Goal: Ask a question

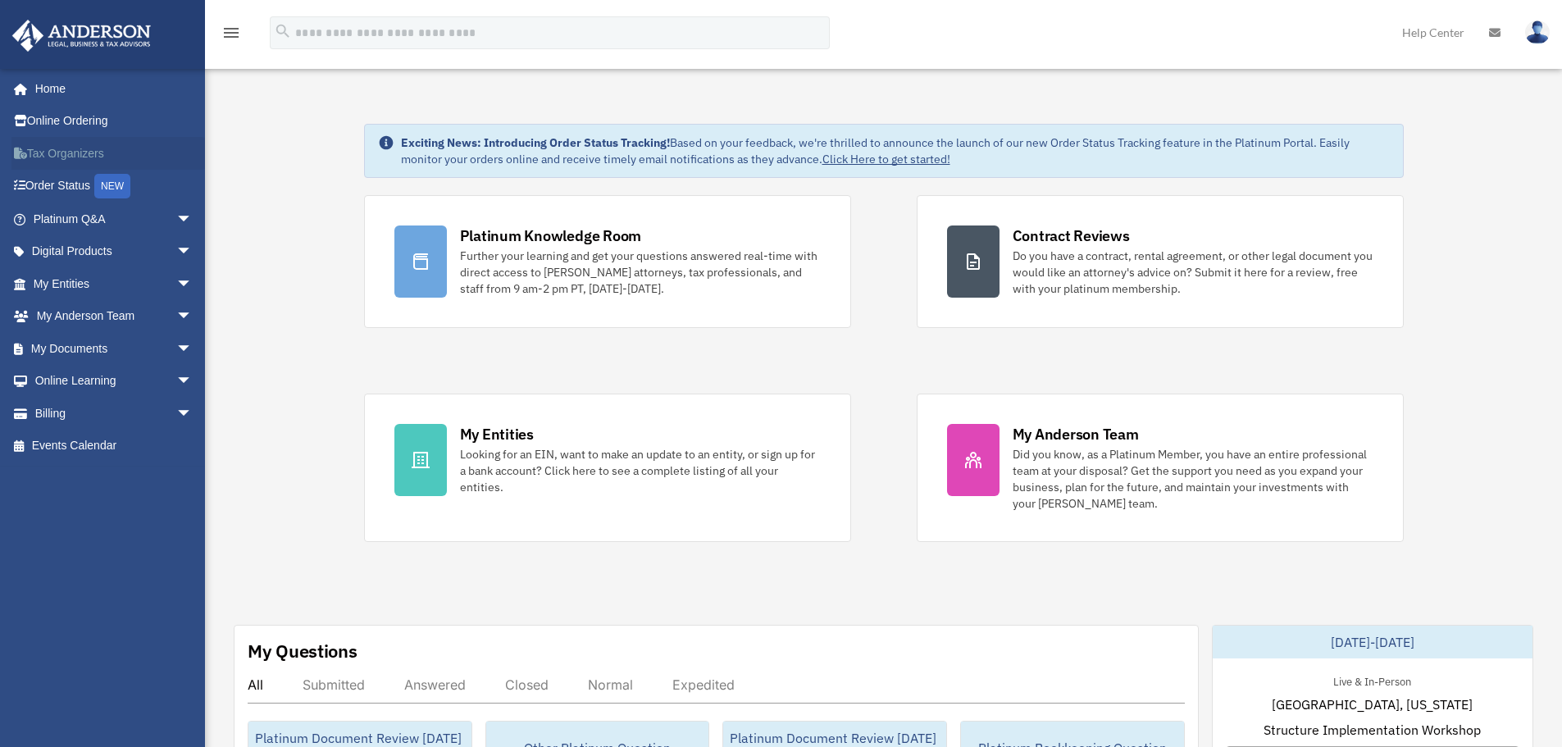
click at [68, 148] on link "Tax Organizers" at bounding box center [114, 153] width 206 height 33
click at [176, 216] on span "arrow_drop_down" at bounding box center [192, 220] width 33 height 34
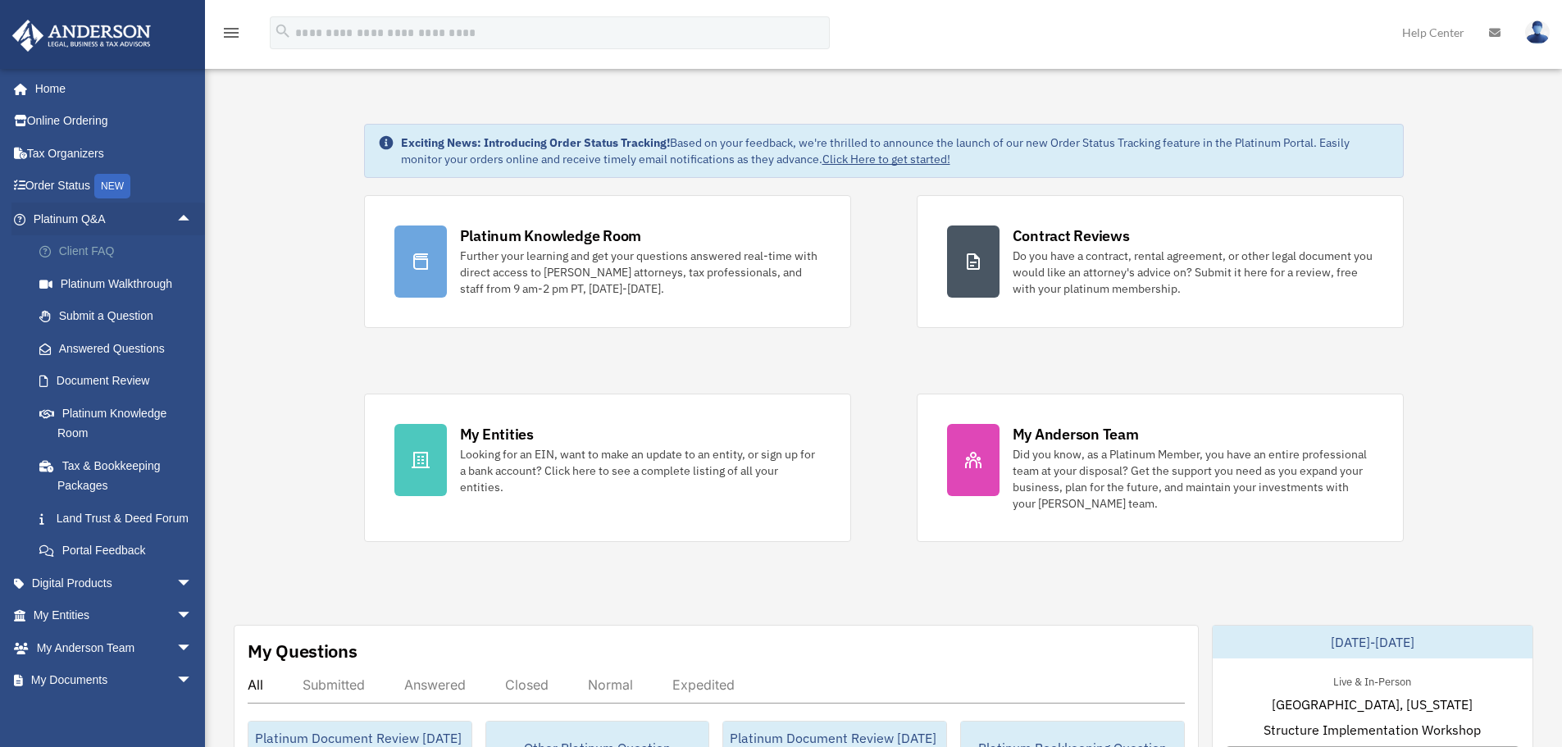
click at [93, 248] on link "Client FAQ" at bounding box center [120, 251] width 194 height 33
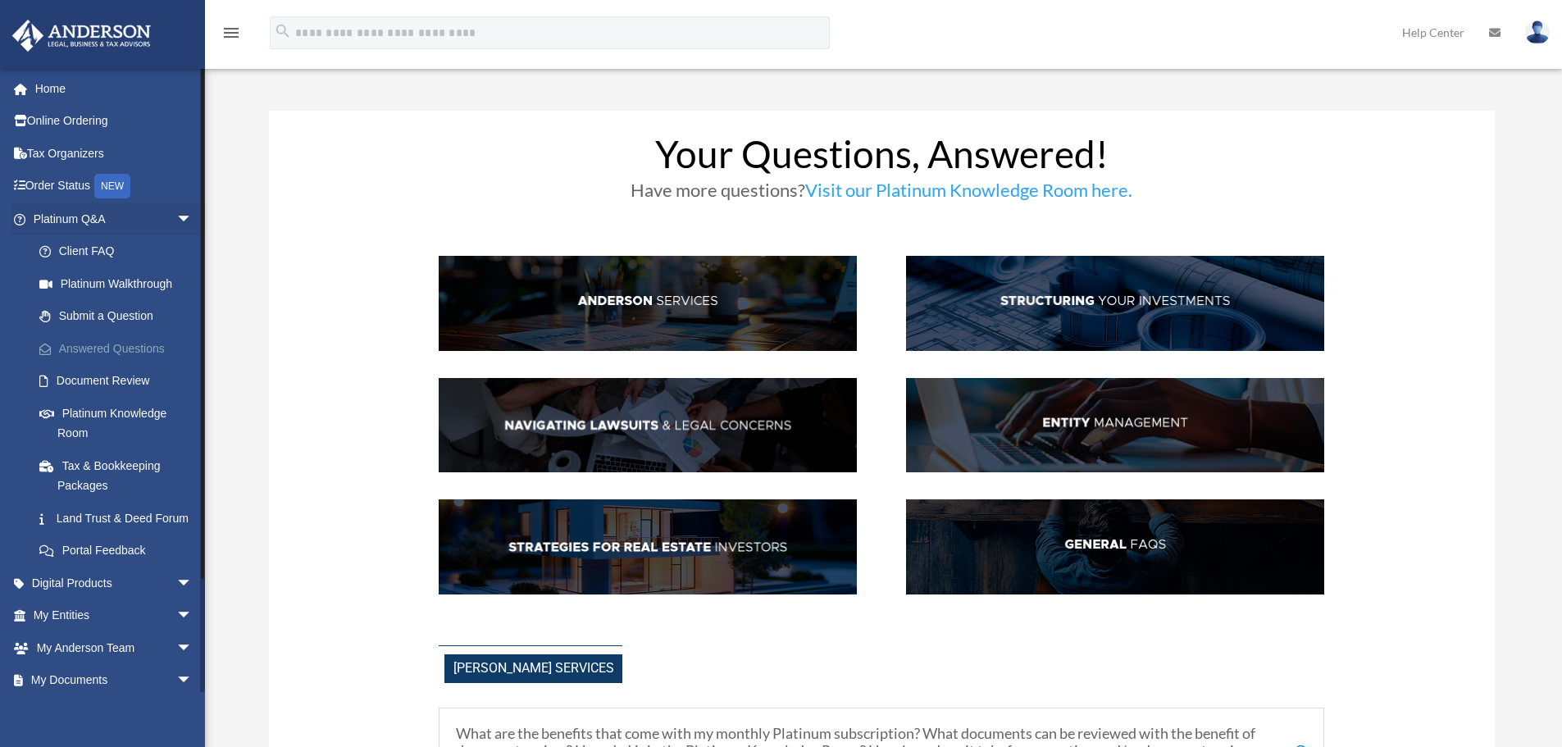
click at [110, 342] on link "Answered Questions" at bounding box center [120, 348] width 194 height 33
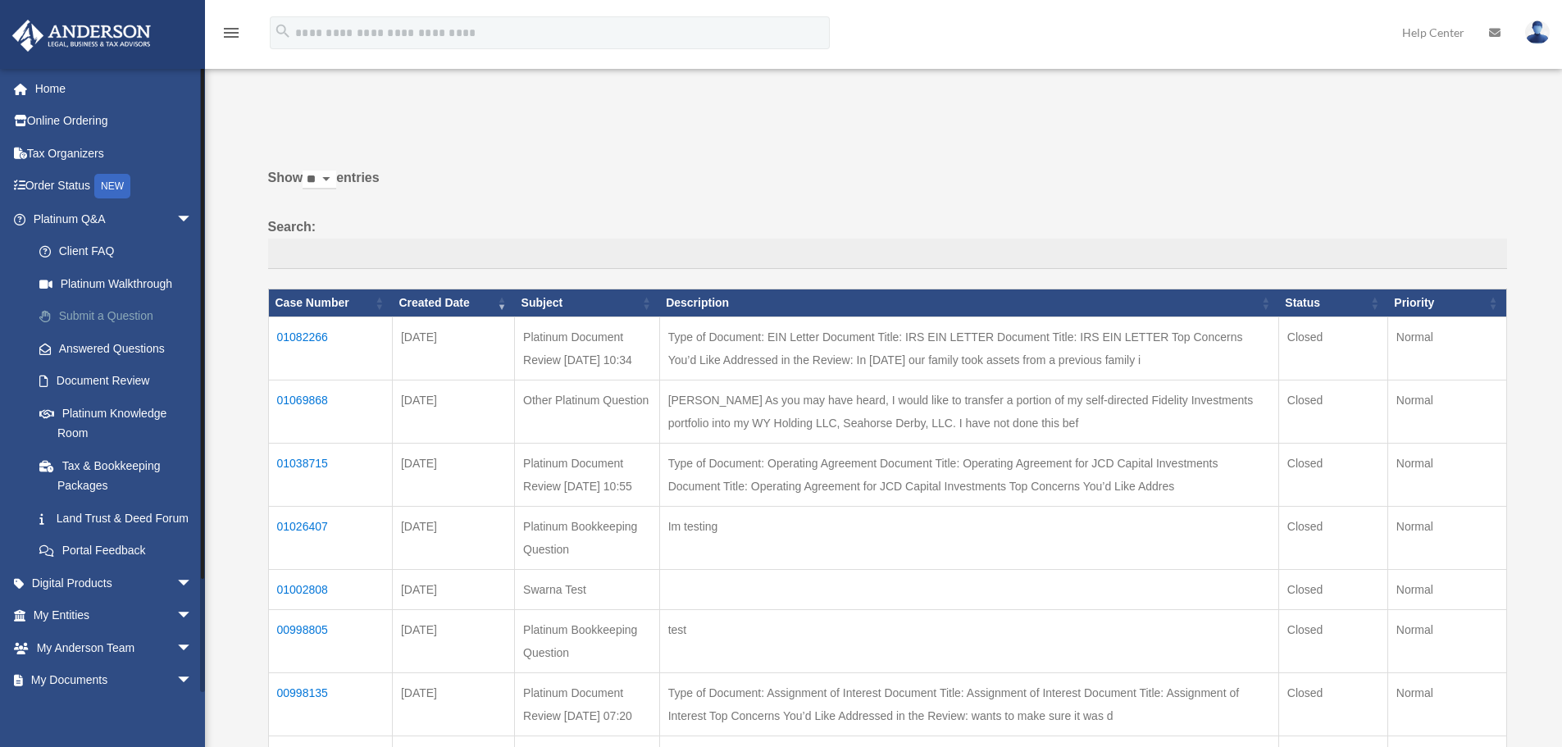
click at [87, 322] on link "Submit a Question" at bounding box center [120, 316] width 194 height 33
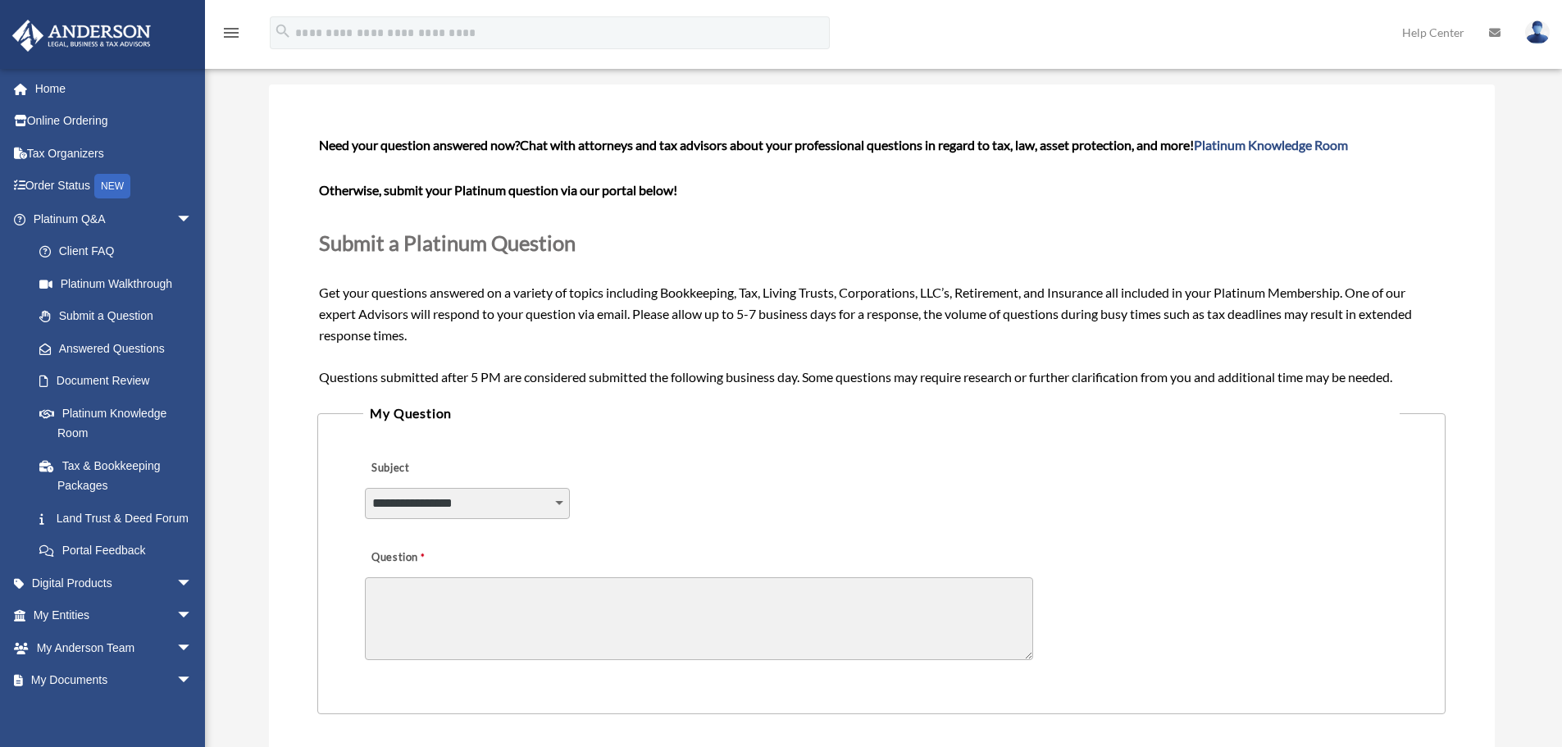
scroll to position [164, 0]
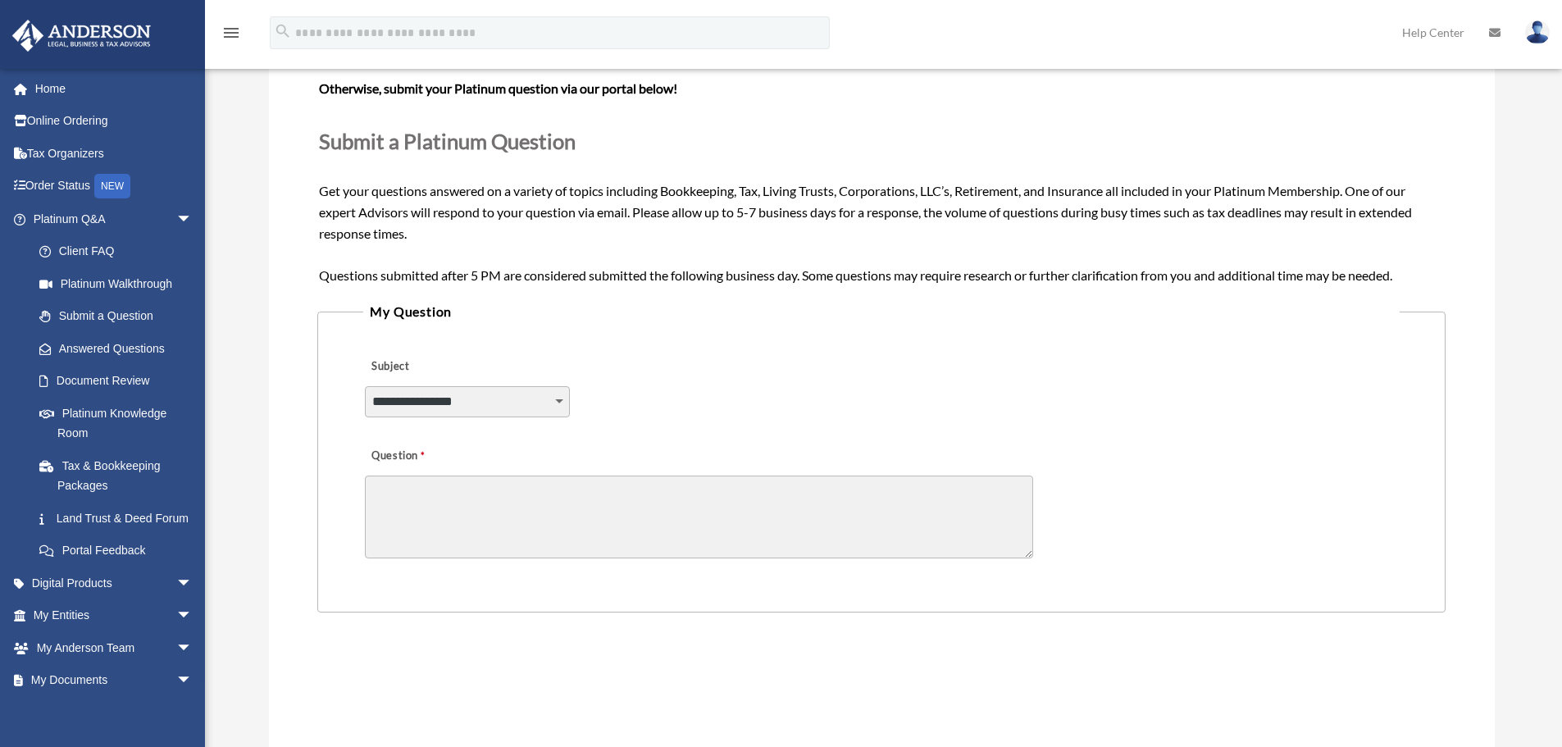
click at [425, 400] on select "**********" at bounding box center [467, 401] width 205 height 31
drag, startPoint x: 835, startPoint y: 391, endPoint x: 783, endPoint y: 383, distance: 52.3
click at [835, 391] on div "**********" at bounding box center [880, 390] width 1035 height 89
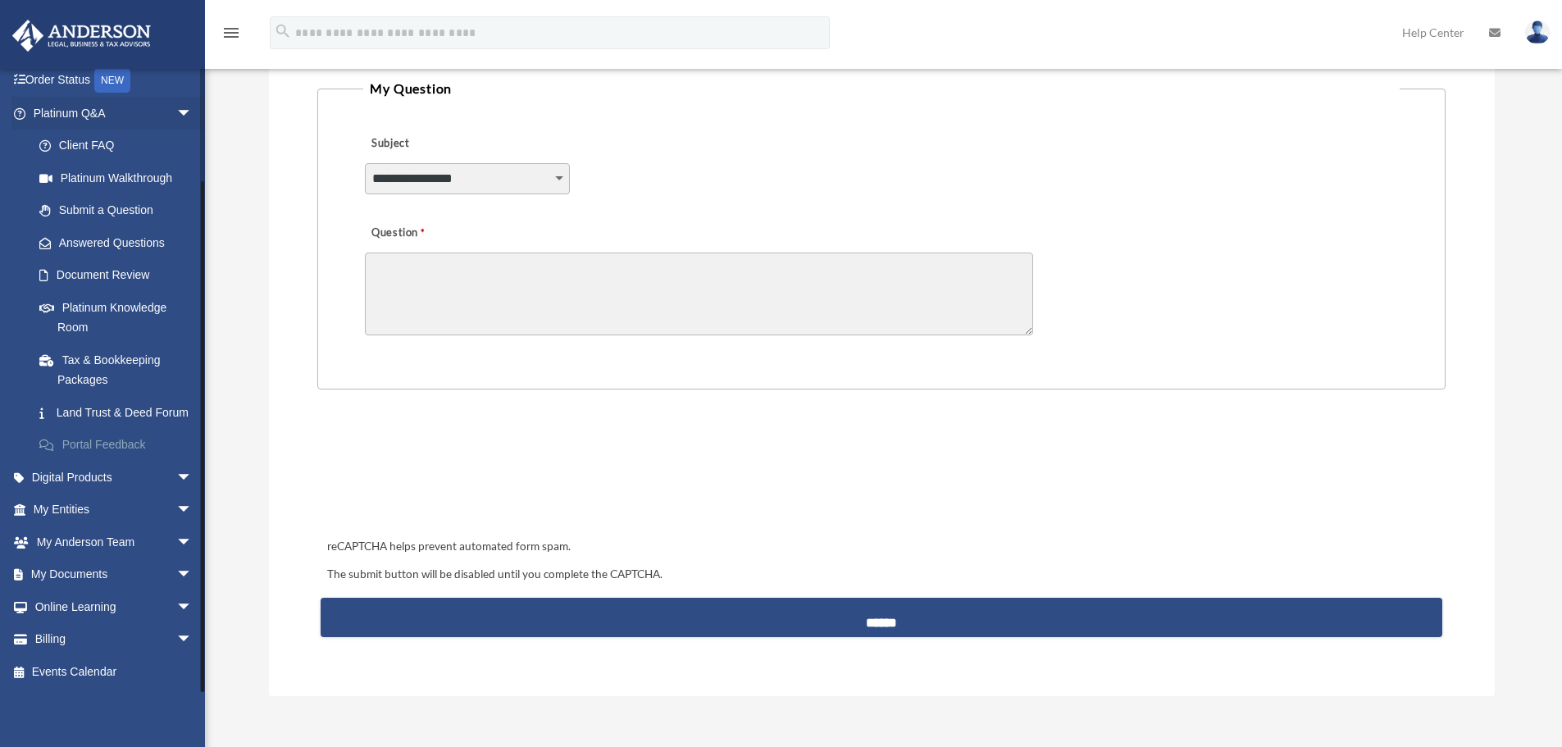
scroll to position [410, 0]
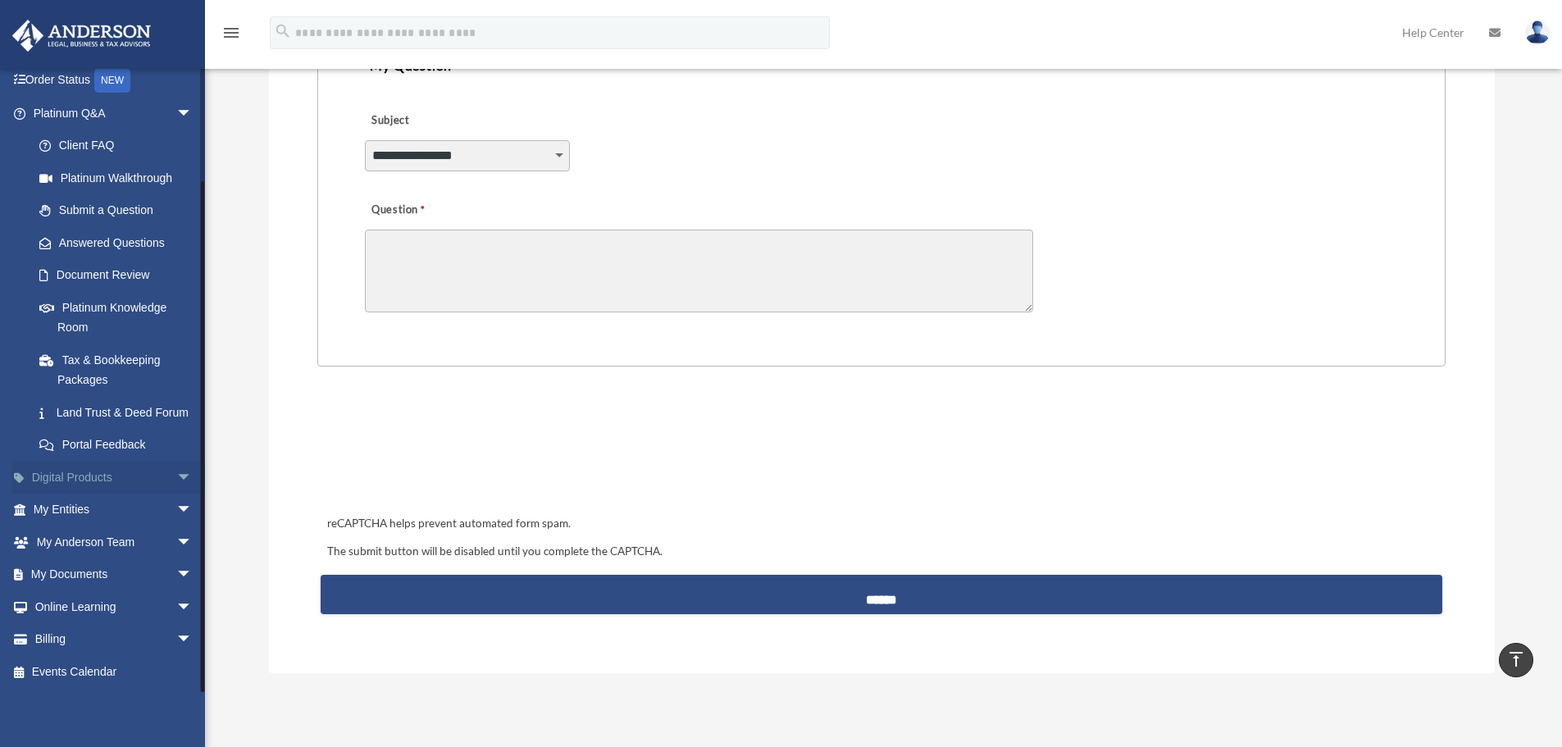
click at [179, 471] on span "arrow_drop_down" at bounding box center [192, 478] width 33 height 34
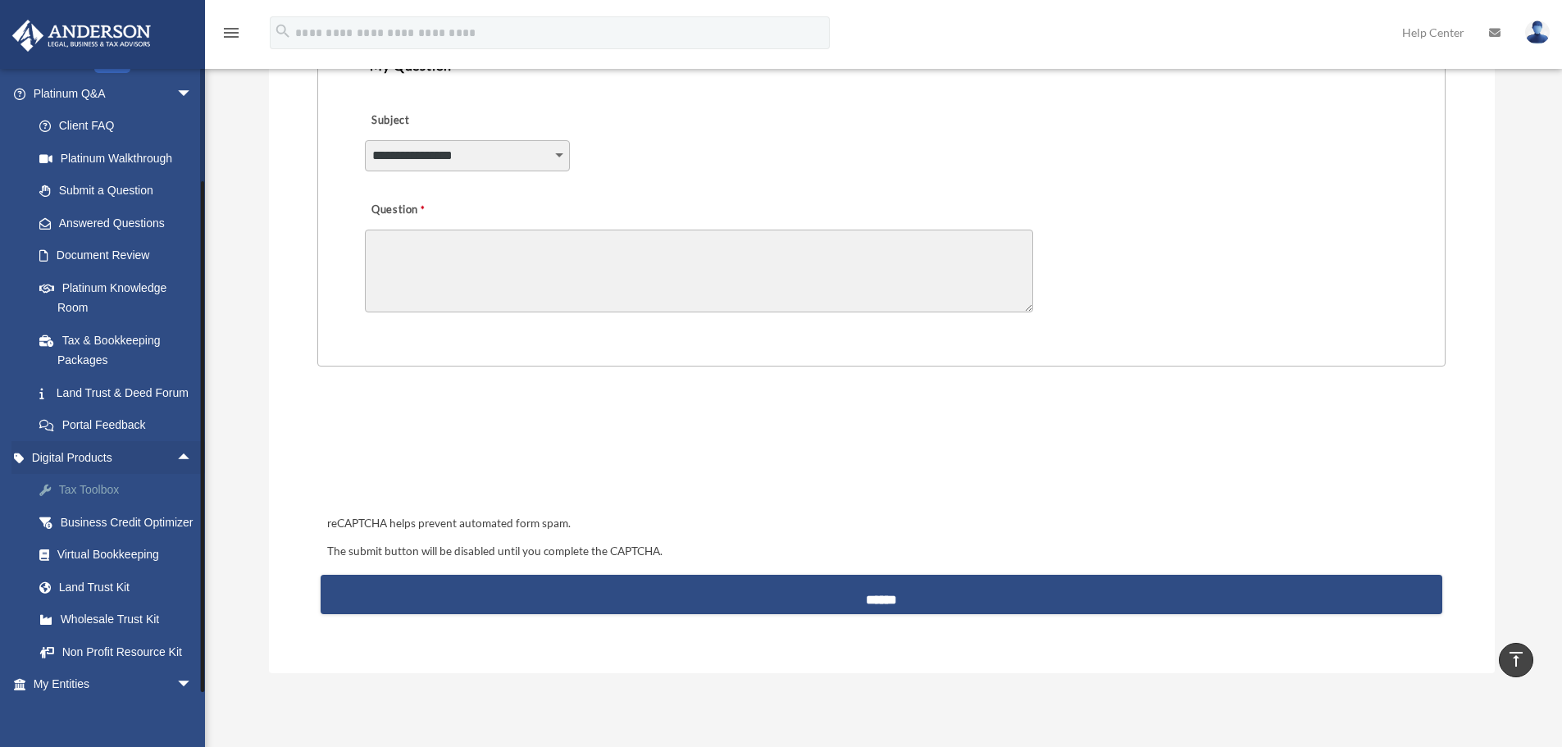
click at [89, 500] on div "Tax Toolbox" at bounding box center [126, 490] width 139 height 20
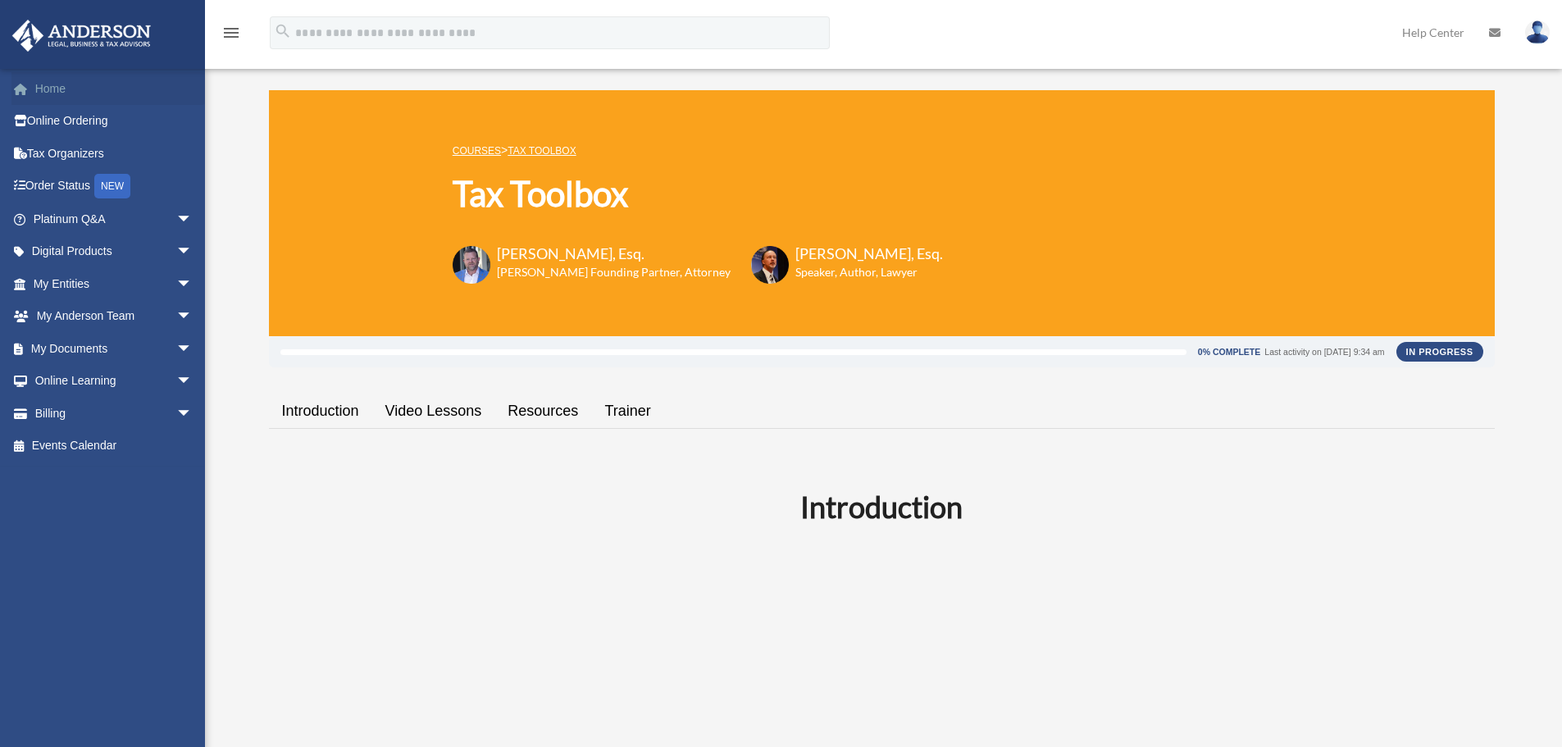
click at [51, 87] on link "Home" at bounding box center [114, 88] width 206 height 33
